Goal: Task Accomplishment & Management: Complete application form

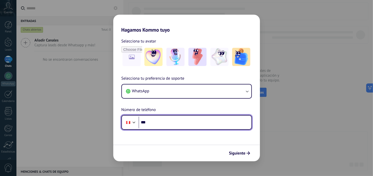
click at [168, 125] on input "***" at bounding box center [195, 123] width 113 height 12
type input "**********"
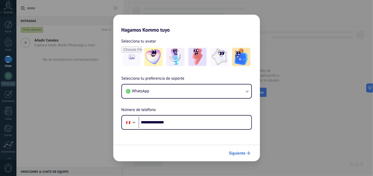
click at [245, 152] on span "Siguiente" at bounding box center [237, 154] width 16 height 4
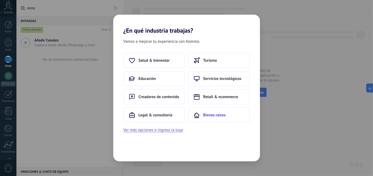
click at [238, 118] on button "Bienes raíces" at bounding box center [219, 115] width 62 height 15
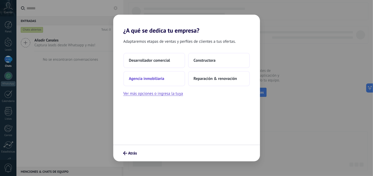
click at [173, 80] on button "Agencia inmobiliaria" at bounding box center [154, 78] width 62 height 15
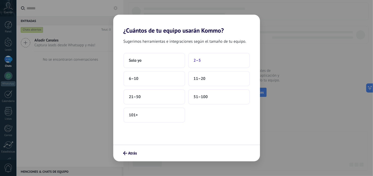
click at [212, 62] on button "2–5" at bounding box center [219, 60] width 62 height 15
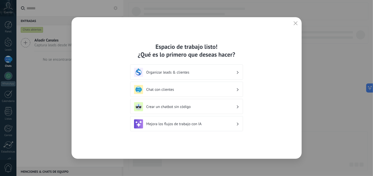
click at [296, 21] on button "button" at bounding box center [295, 23] width 7 height 7
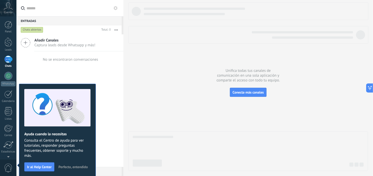
click at [12, 9] on use at bounding box center [8, 5] width 9 height 7
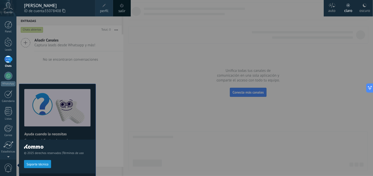
click at [8, 8] on icon at bounding box center [8, 6] width 9 height 8
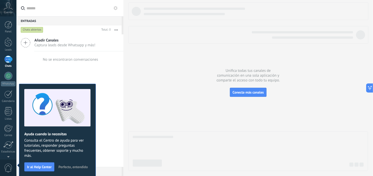
click at [8, 8] on icon at bounding box center [8, 6] width 9 height 8
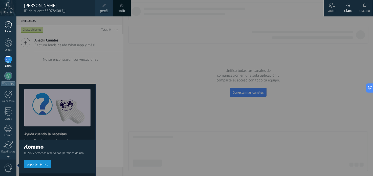
click at [6, 23] on div at bounding box center [9, 25] width 8 height 8
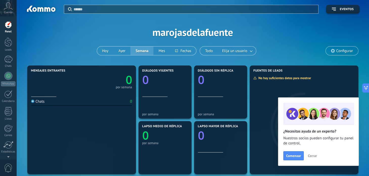
click at [314, 156] on span "Cerrar" at bounding box center [312, 156] width 9 height 4
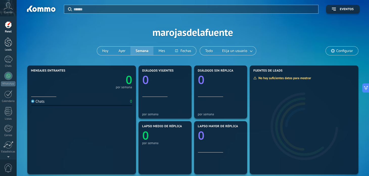
click at [5, 44] on div at bounding box center [9, 41] width 8 height 9
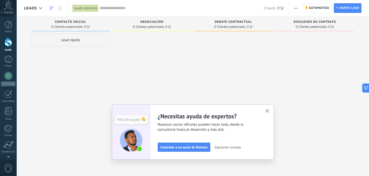
click at [269, 111] on icon "button" at bounding box center [268, 111] width 4 height 4
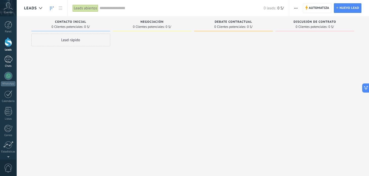
click at [6, 58] on div at bounding box center [8, 59] width 8 height 7
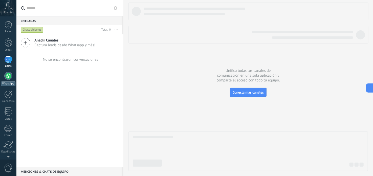
click at [9, 76] on div at bounding box center [8, 76] width 8 height 8
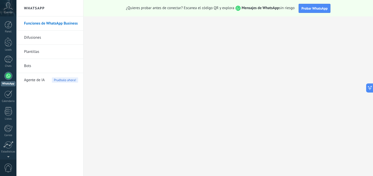
click at [8, 5] on icon at bounding box center [8, 6] width 9 height 8
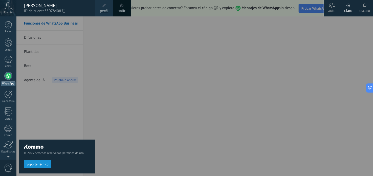
click at [123, 7] on span at bounding box center [122, 6] width 4 height 4
